Goal: Task Accomplishment & Management: Complete application form

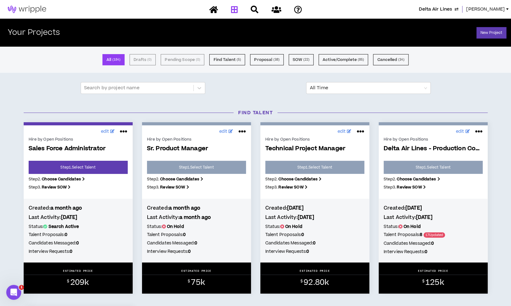
click at [487, 10] on span "Lauren-Bridget" at bounding box center [485, 9] width 39 height 7
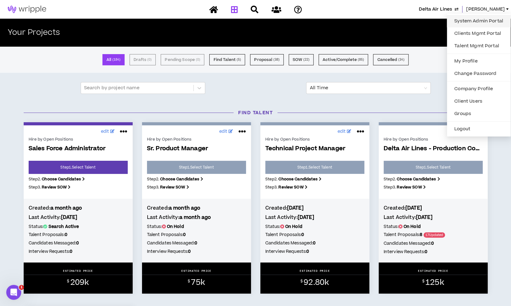
click at [473, 18] on link "System Admin Portal" at bounding box center [478, 20] width 56 height 9
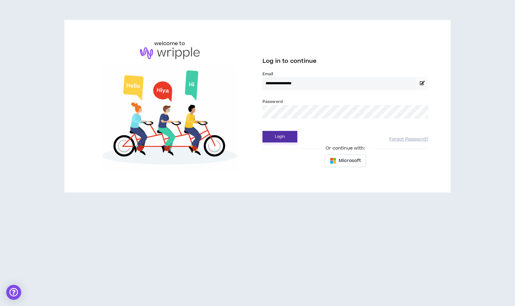
click at [275, 139] on button "Login" at bounding box center [280, 137] width 35 height 12
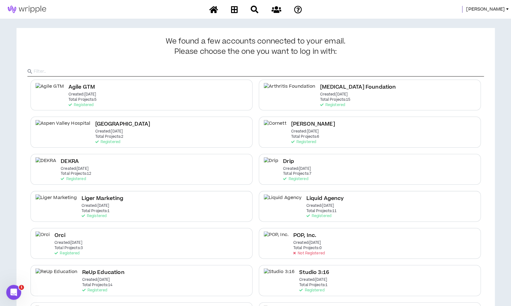
click at [492, 12] on span "Mason" at bounding box center [485, 9] width 39 height 7
click at [467, 16] on link "System Admin Portal" at bounding box center [478, 20] width 56 height 9
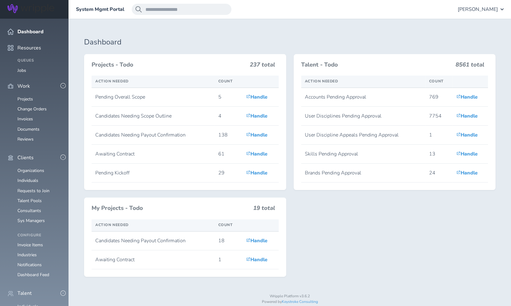
scroll to position [181, 0]
click at [33, 304] on link "Individuals" at bounding box center [27, 307] width 21 height 6
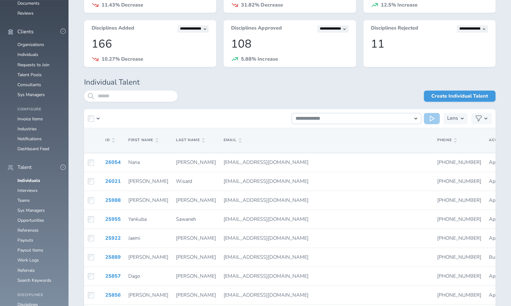
scroll to position [139, 0]
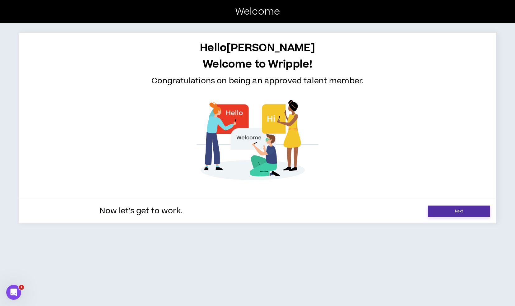
click at [456, 208] on link "Next" at bounding box center [459, 212] width 62 height 12
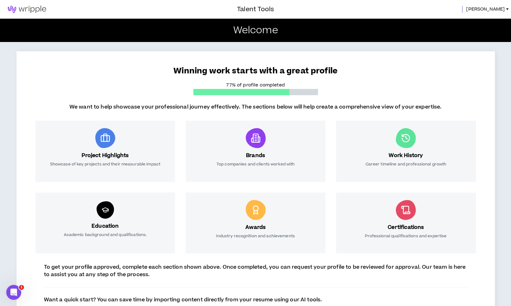
scroll to position [41, 0]
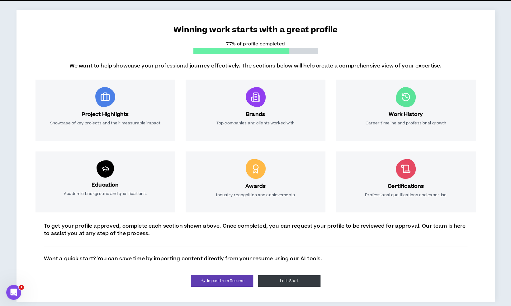
click at [307, 279] on button "Let's Start" at bounding box center [289, 281] width 62 height 12
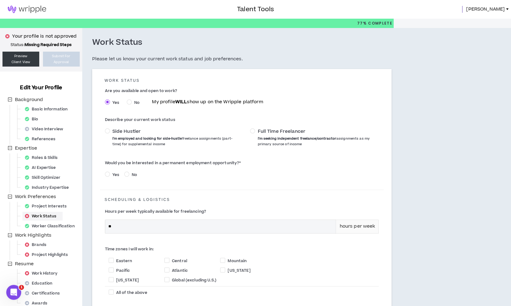
click at [493, 7] on span "Celeste" at bounding box center [485, 9] width 39 height 7
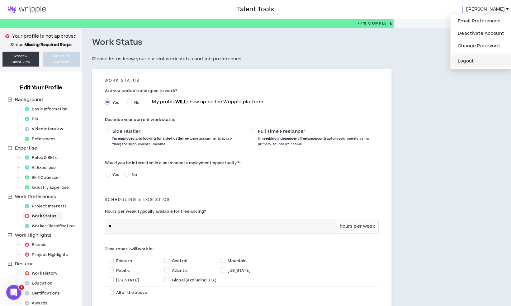
click at [468, 58] on button "Logout" at bounding box center [481, 61] width 54 height 9
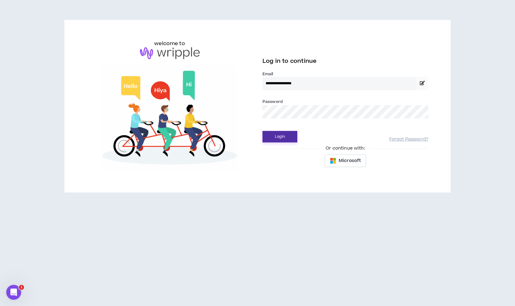
click at [285, 132] on button "Login" at bounding box center [280, 137] width 35 height 12
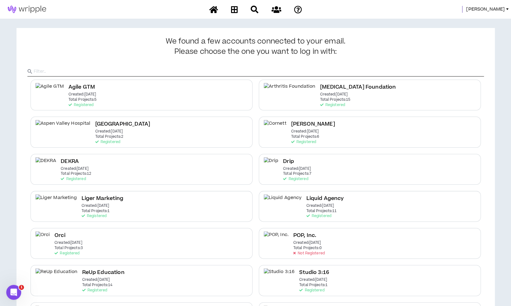
click at [498, 12] on span "Mason" at bounding box center [485, 9] width 39 height 7
click at [485, 19] on link "System Admin Portal" at bounding box center [478, 20] width 56 height 9
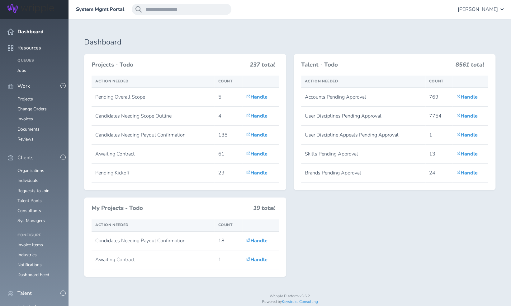
scroll to position [70, 0]
click at [35, 304] on link "Individuals" at bounding box center [27, 307] width 21 height 6
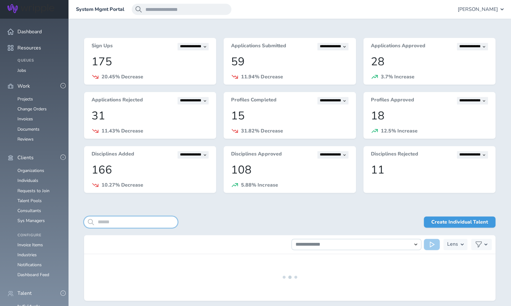
click at [141, 224] on input "search" at bounding box center [130, 222] width 93 height 11
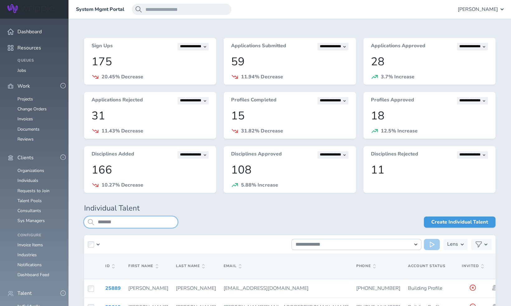
scroll to position [79, 0]
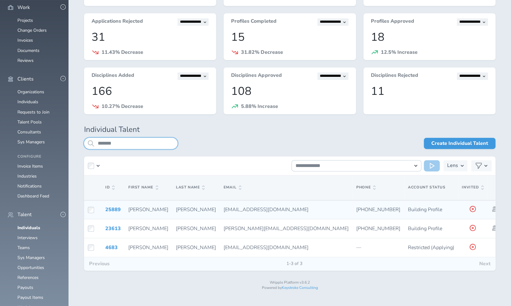
type input "*******"
click at [487, 206] on td at bounding box center [495, 209] width 17 height 19
click at [492, 208] on icon at bounding box center [494, 209] width 5 height 6
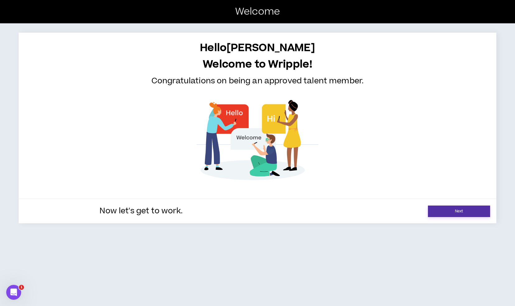
click at [457, 215] on link "Next" at bounding box center [459, 212] width 62 height 12
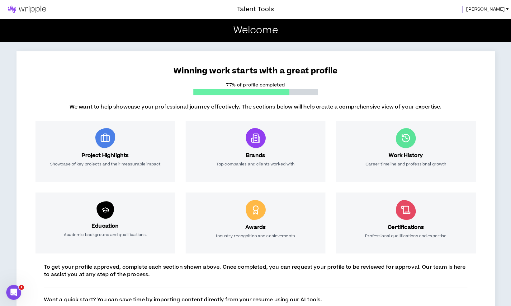
scroll to position [41, 0]
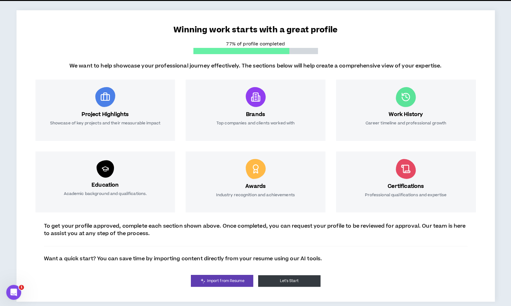
click at [306, 282] on button "Let's Start" at bounding box center [289, 281] width 62 height 12
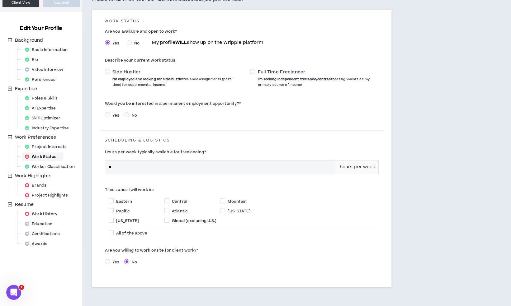
scroll to position [60, 0]
